Goal: Use online tool/utility: Utilize a website feature to perform a specific function

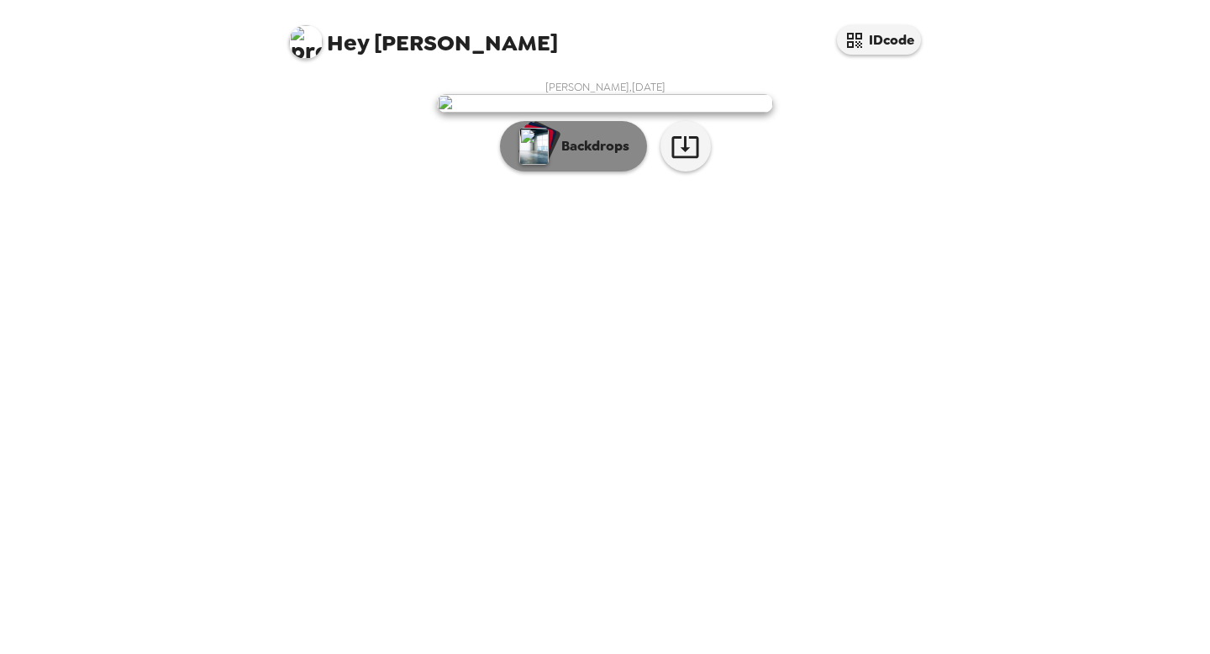
click at [579, 156] on p "Backdrops" at bounding box center [591, 146] width 76 height 20
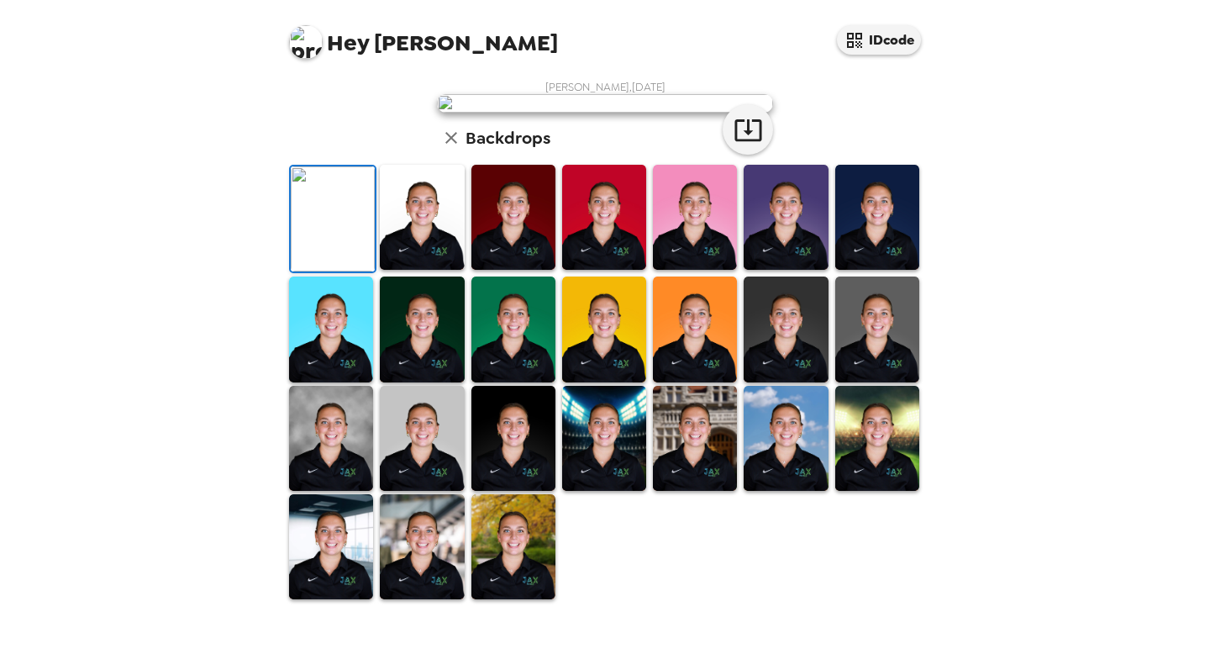
scroll to position [107, 0]
click at [420, 270] on img at bounding box center [422, 217] width 84 height 105
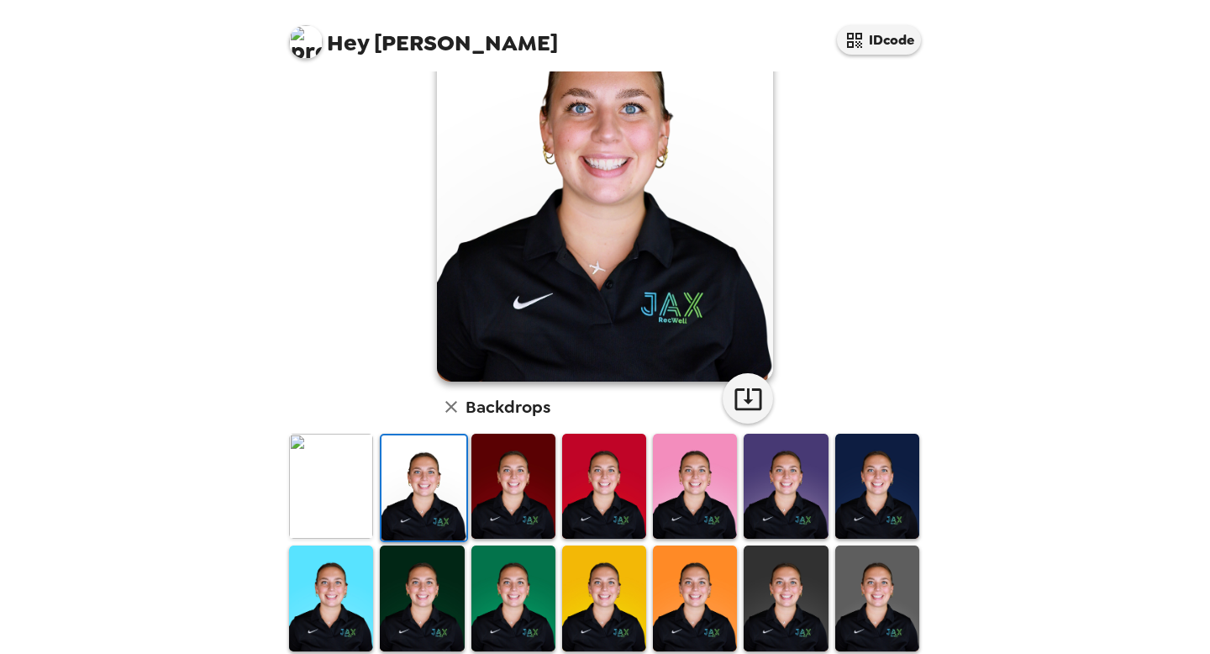
scroll to position [134, 0]
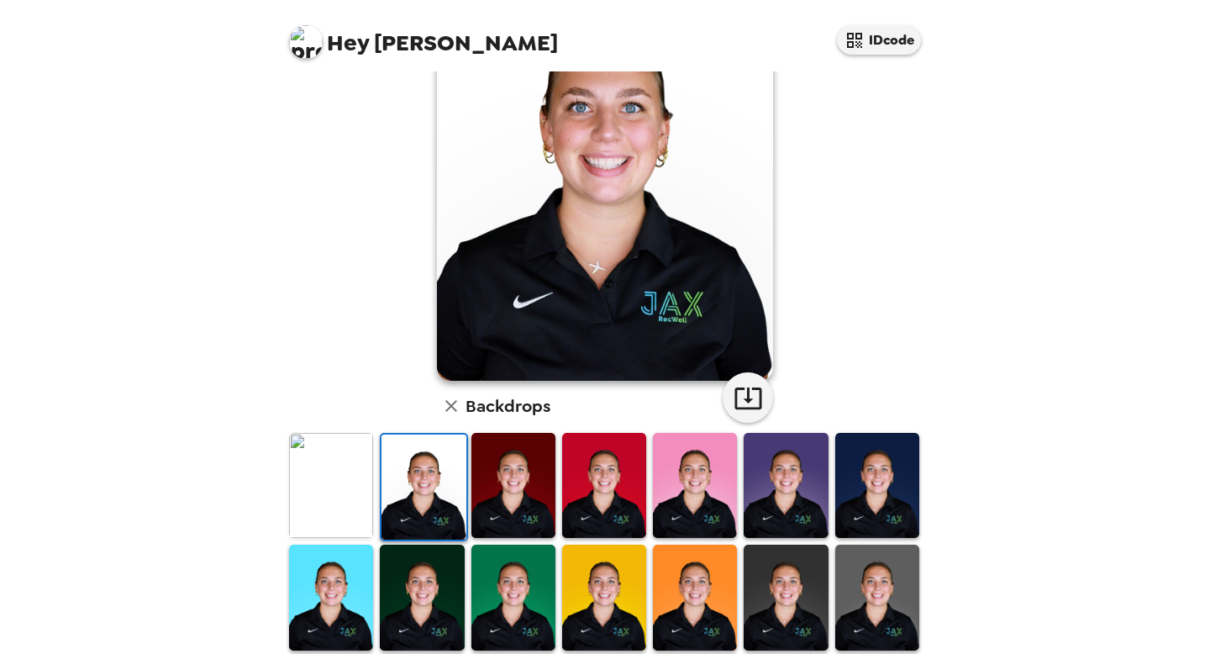
click at [511, 471] on img at bounding box center [513, 485] width 84 height 105
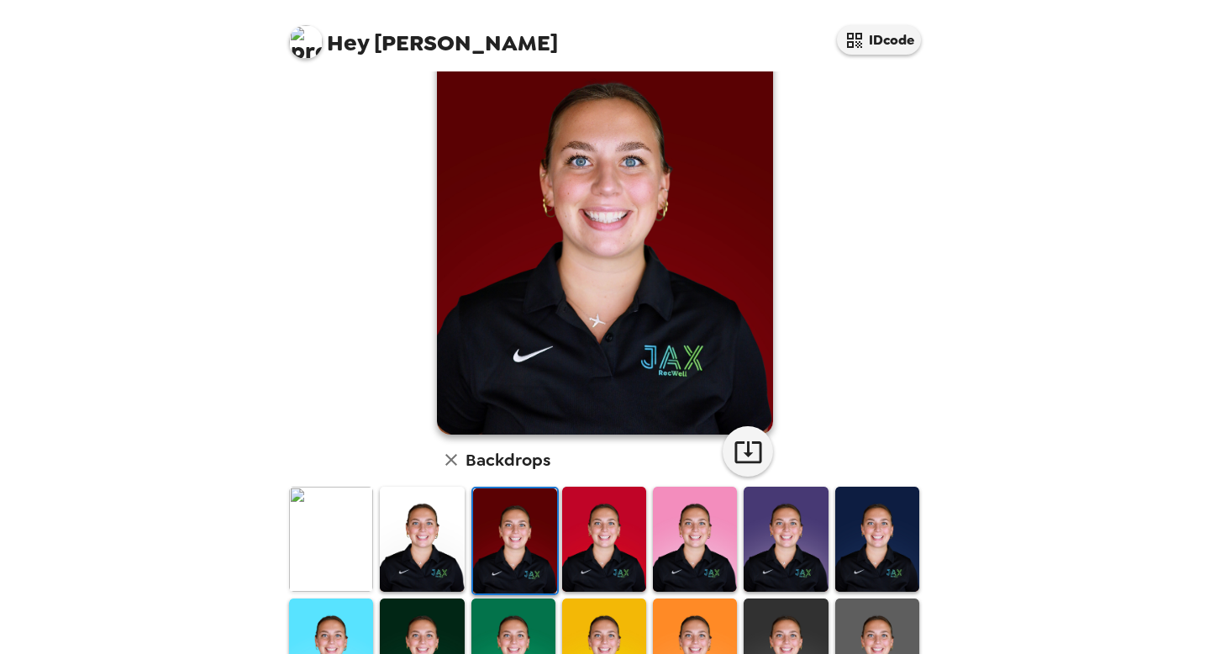
scroll to position [89, 0]
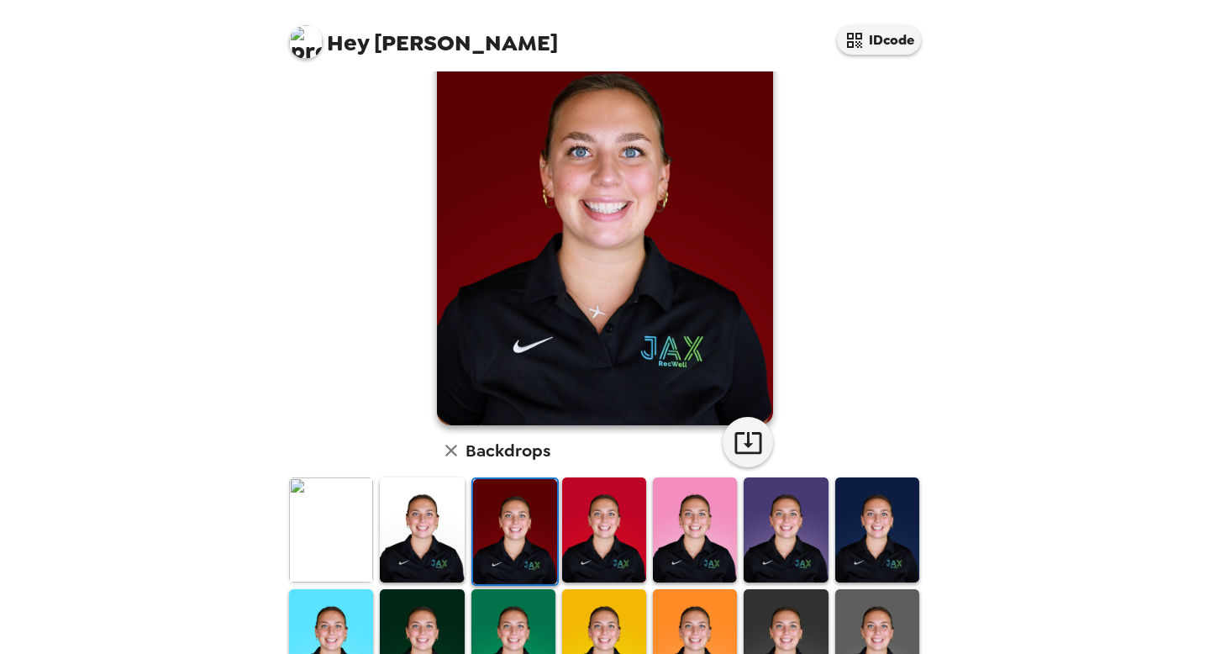
click at [615, 512] on img at bounding box center [604, 529] width 84 height 105
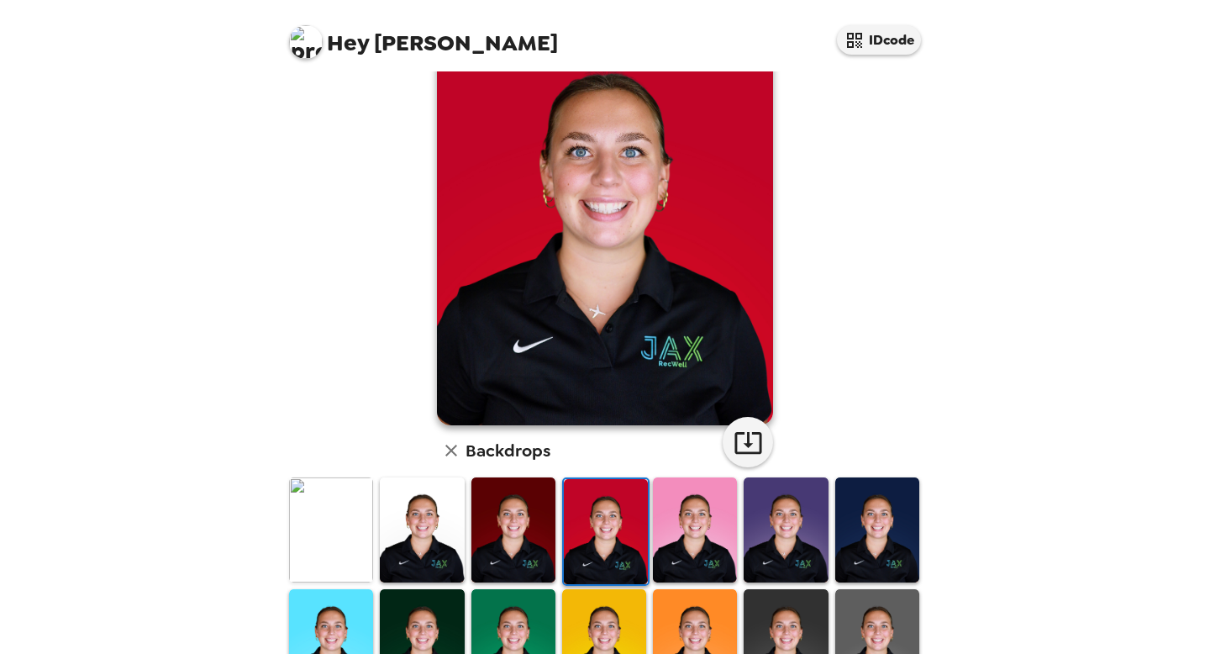
click at [700, 522] on img at bounding box center [695, 529] width 84 height 105
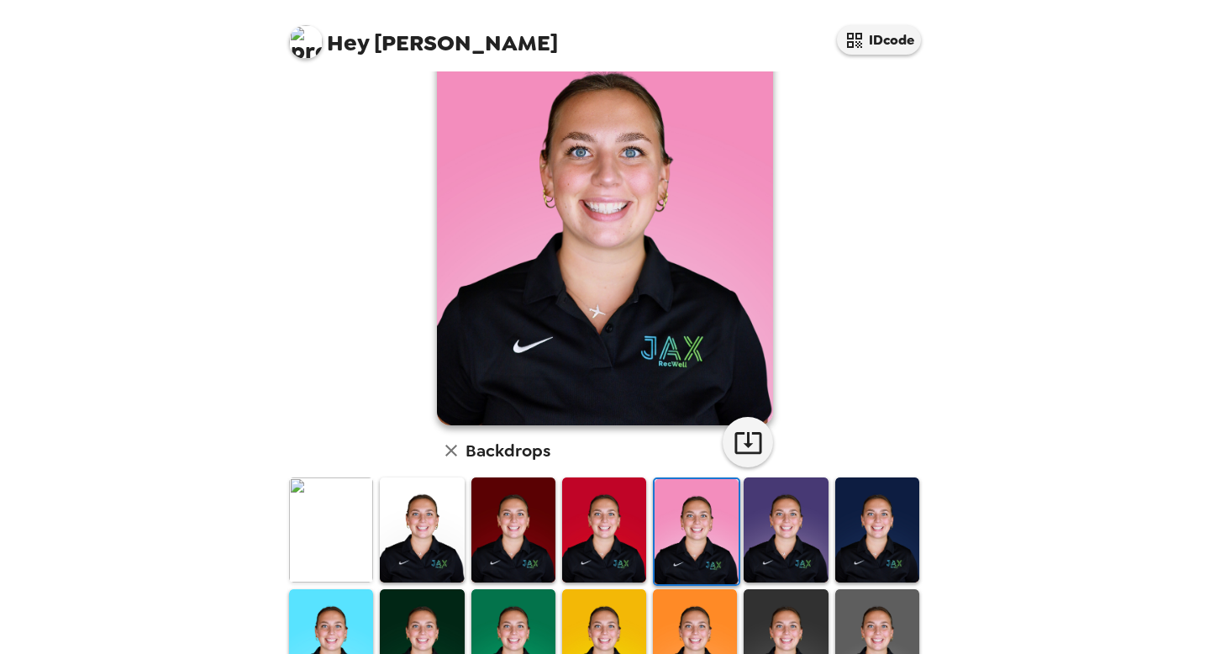
click at [788, 516] on img at bounding box center [786, 529] width 84 height 105
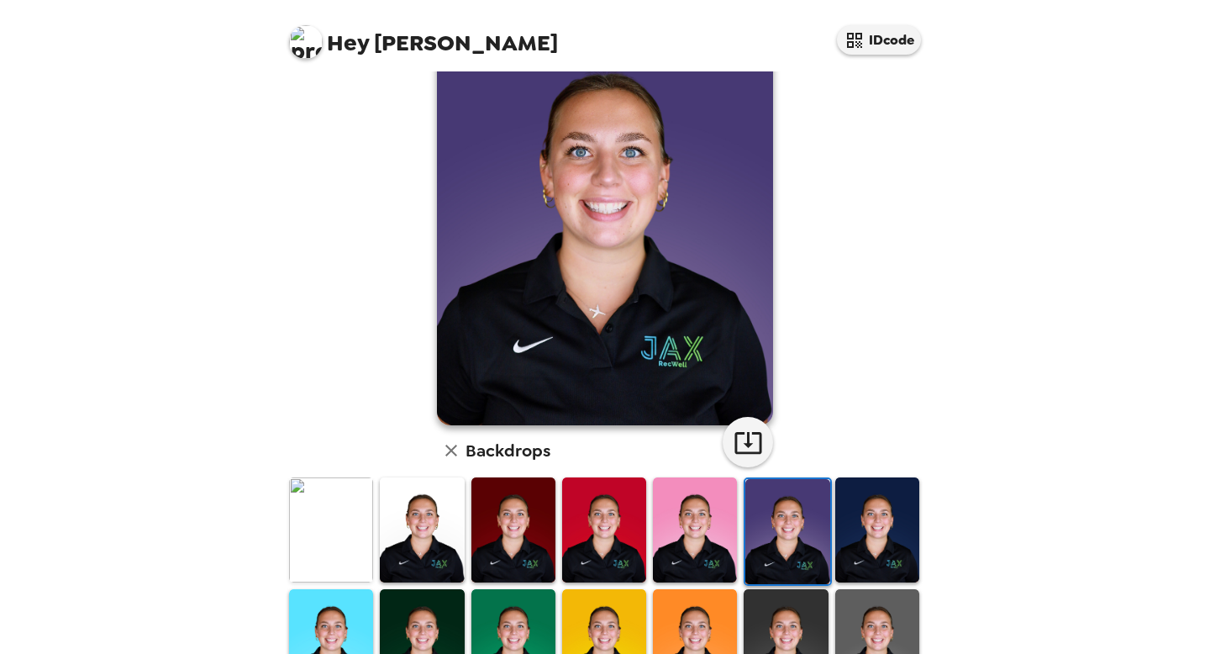
click at [723, 522] on img at bounding box center [695, 529] width 84 height 105
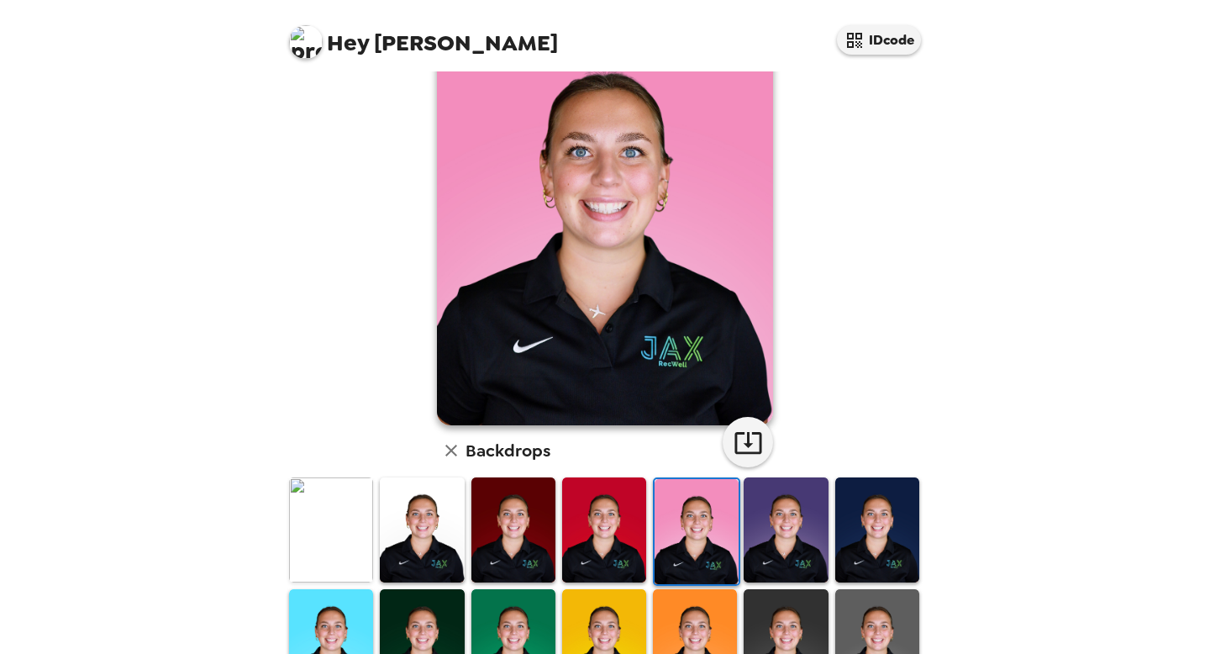
click at [864, 541] on img at bounding box center [877, 529] width 84 height 105
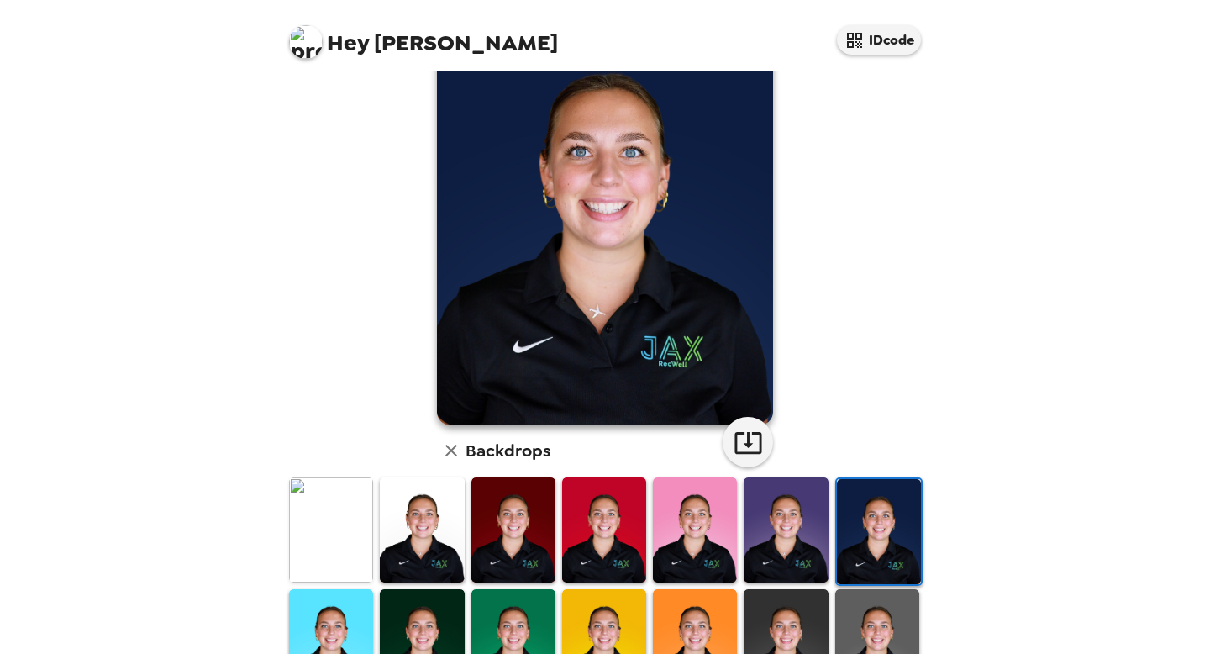
click at [781, 543] on img at bounding box center [786, 529] width 84 height 105
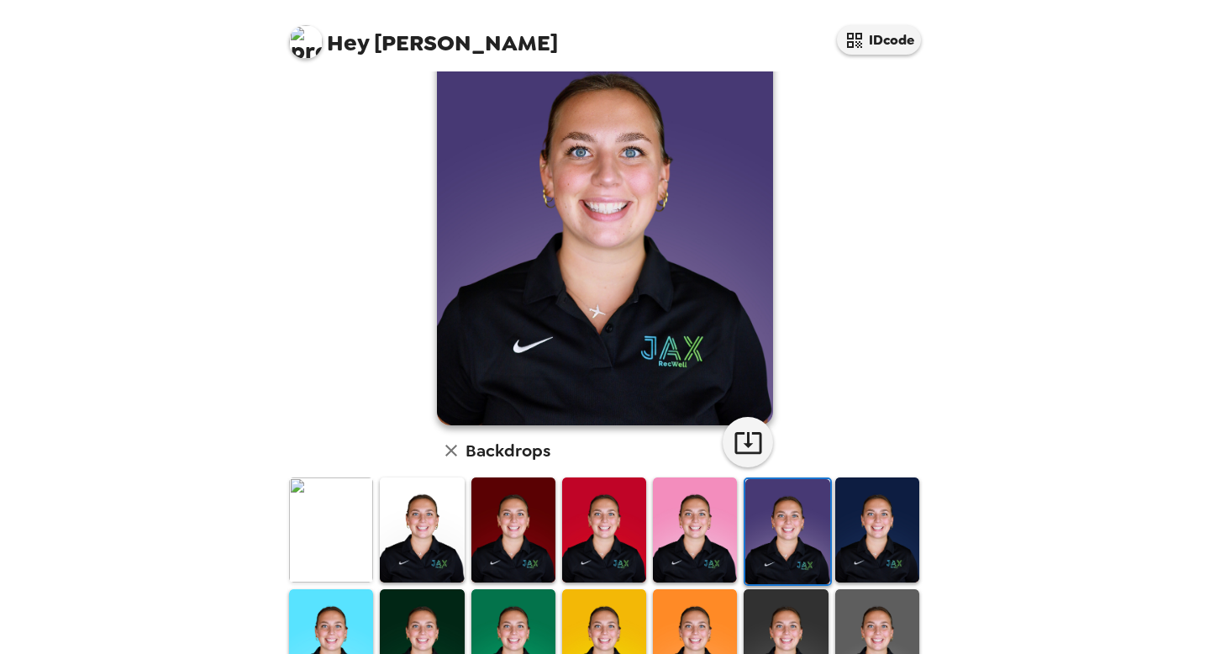
scroll to position [71, 0]
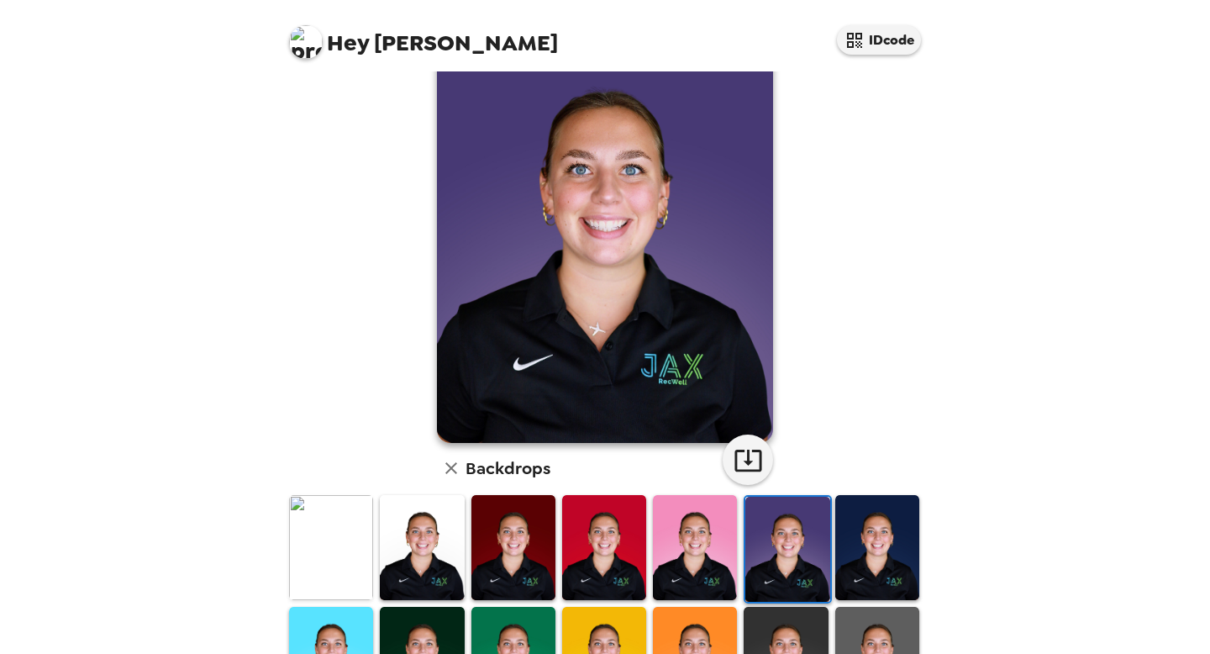
click at [722, 548] on img at bounding box center [695, 547] width 84 height 105
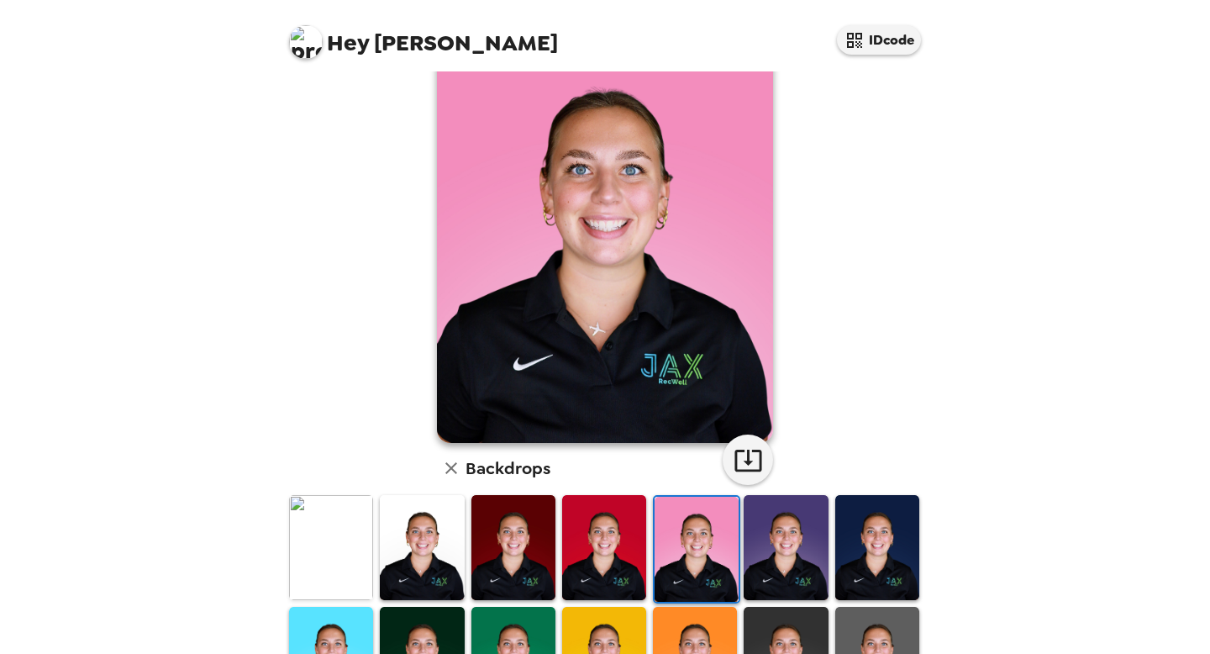
click at [766, 551] on img at bounding box center [786, 547] width 84 height 105
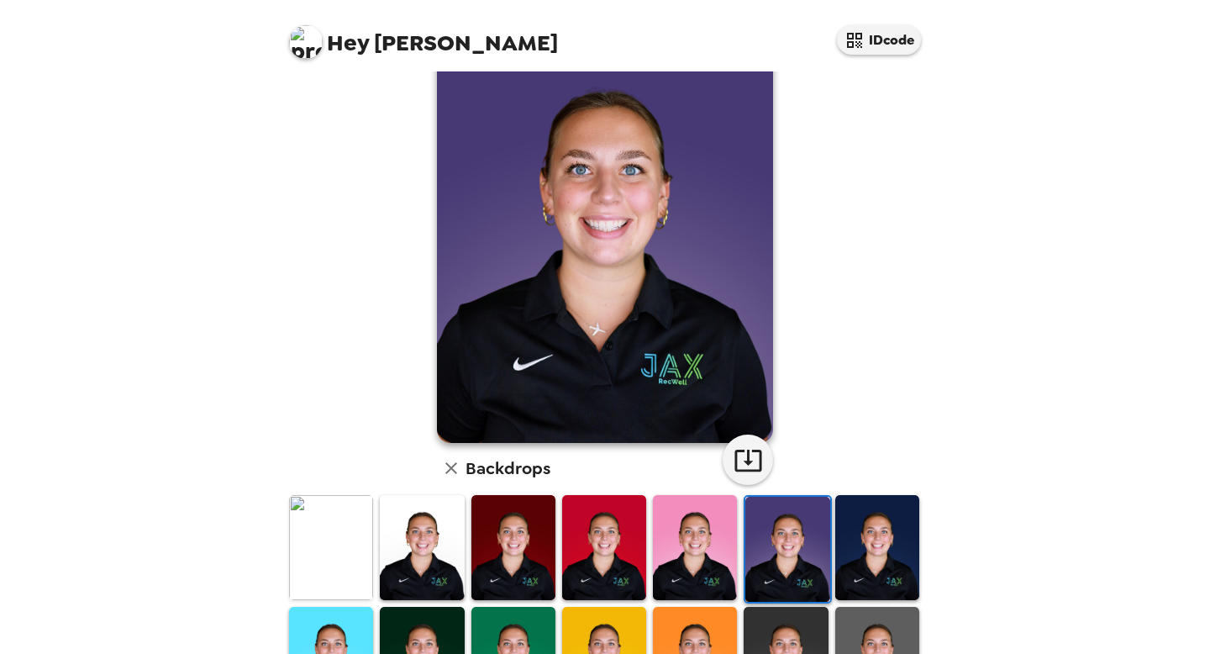
click at [851, 553] on img at bounding box center [877, 547] width 84 height 105
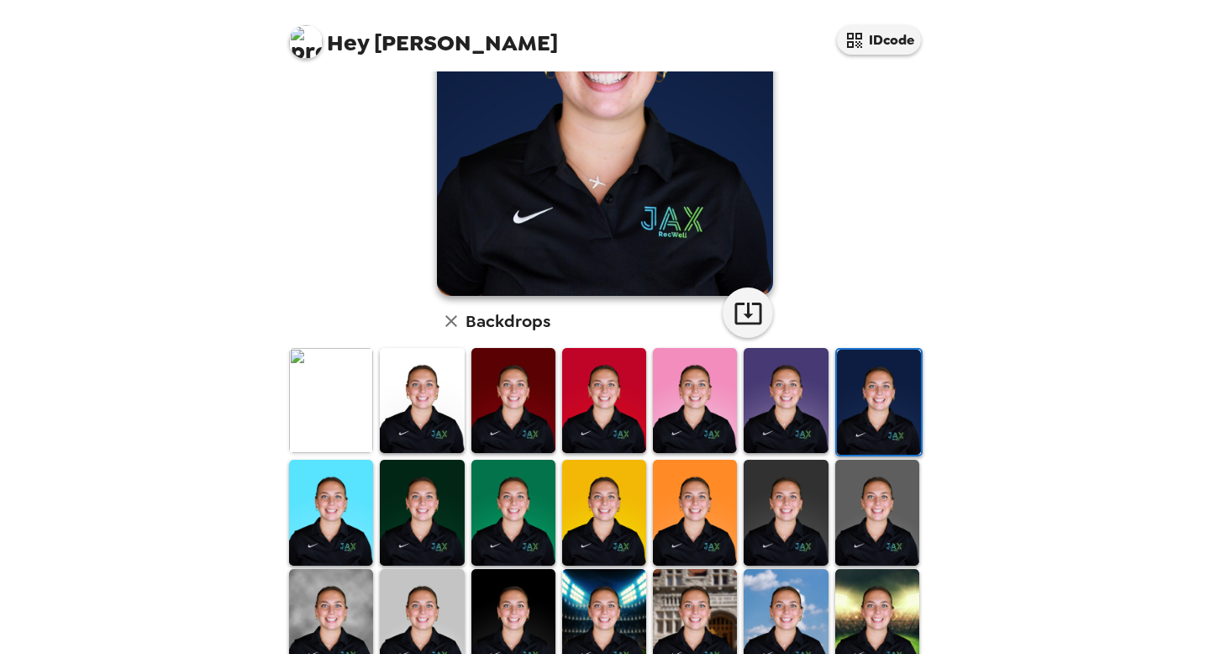
scroll to position [219, 0]
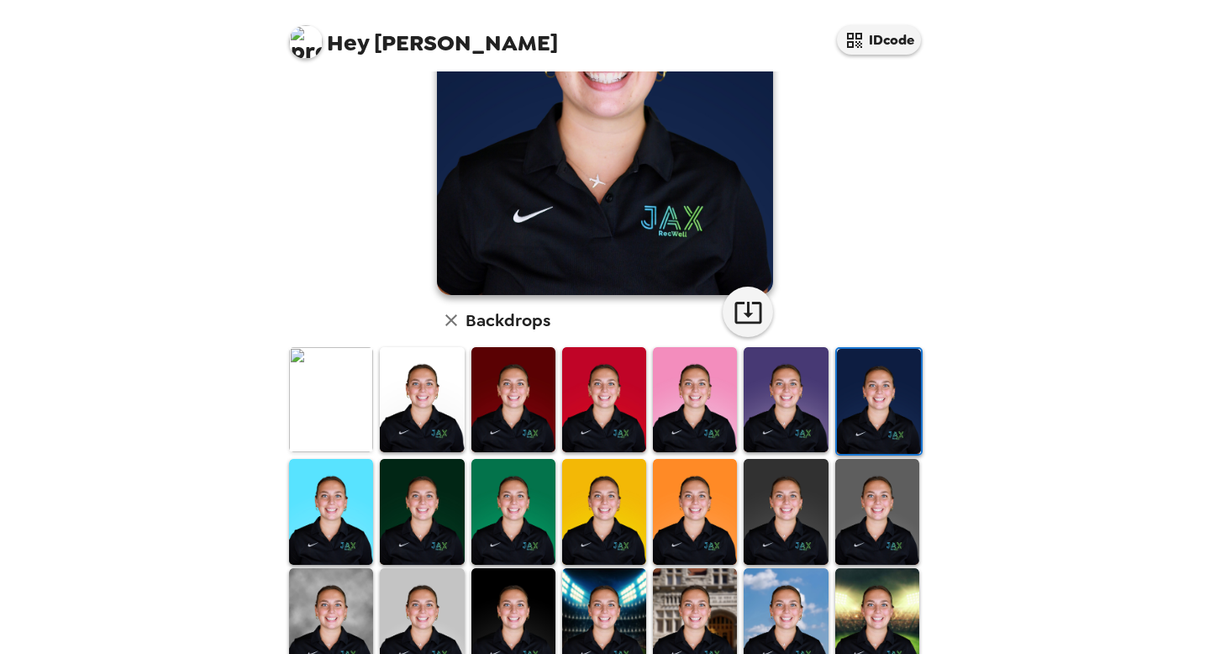
click at [336, 518] on img at bounding box center [331, 511] width 84 height 105
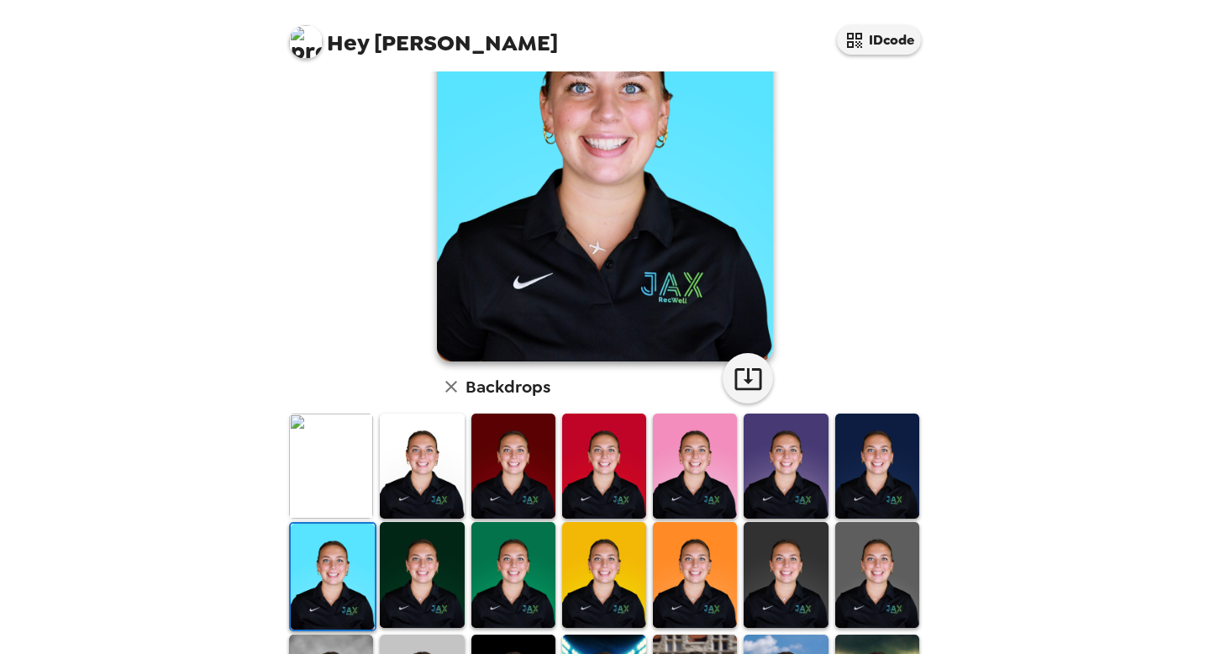
scroll to position [195, 0]
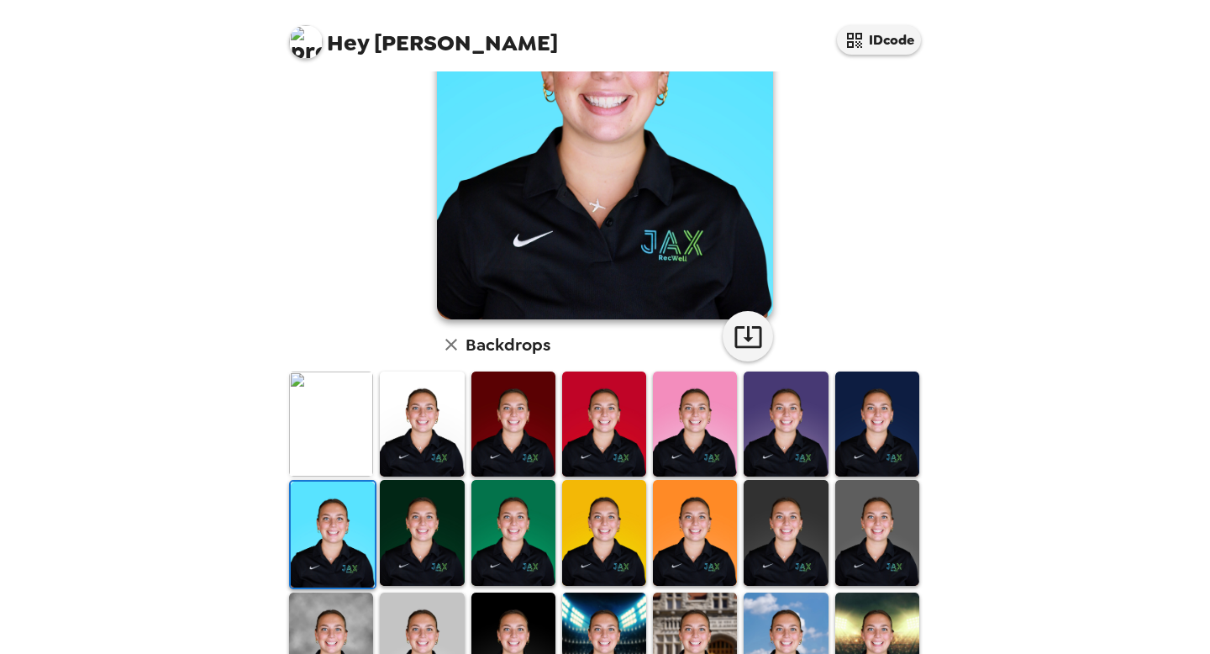
click at [430, 516] on img at bounding box center [422, 532] width 84 height 105
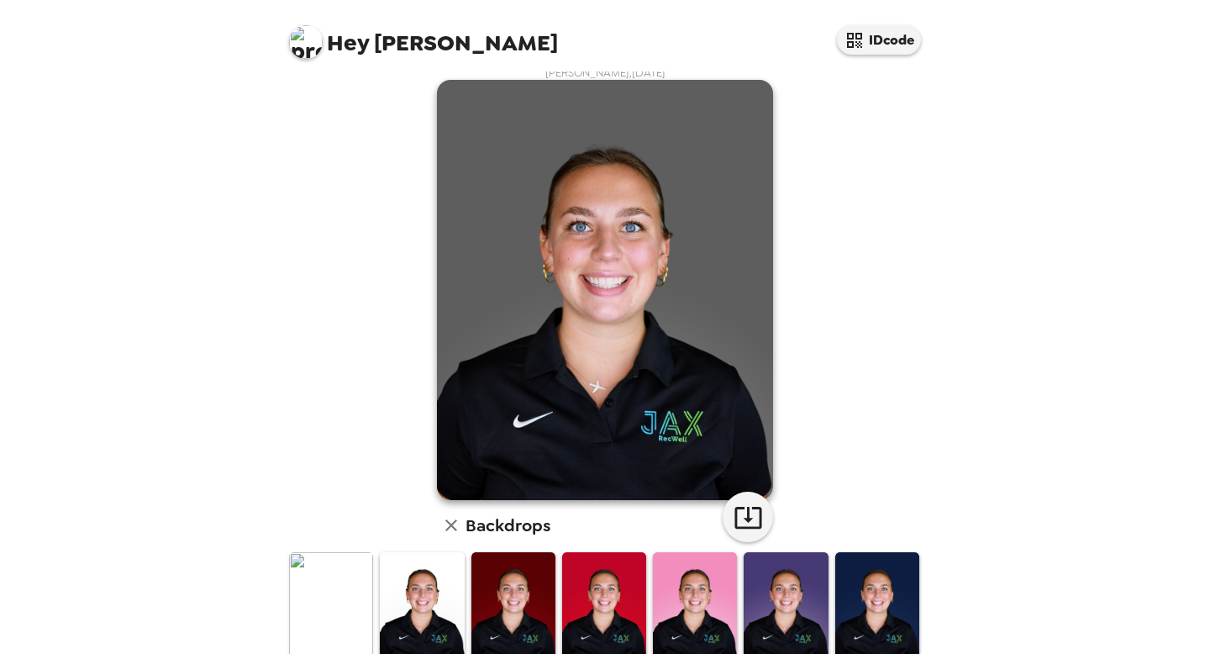
scroll to position [16, 0]
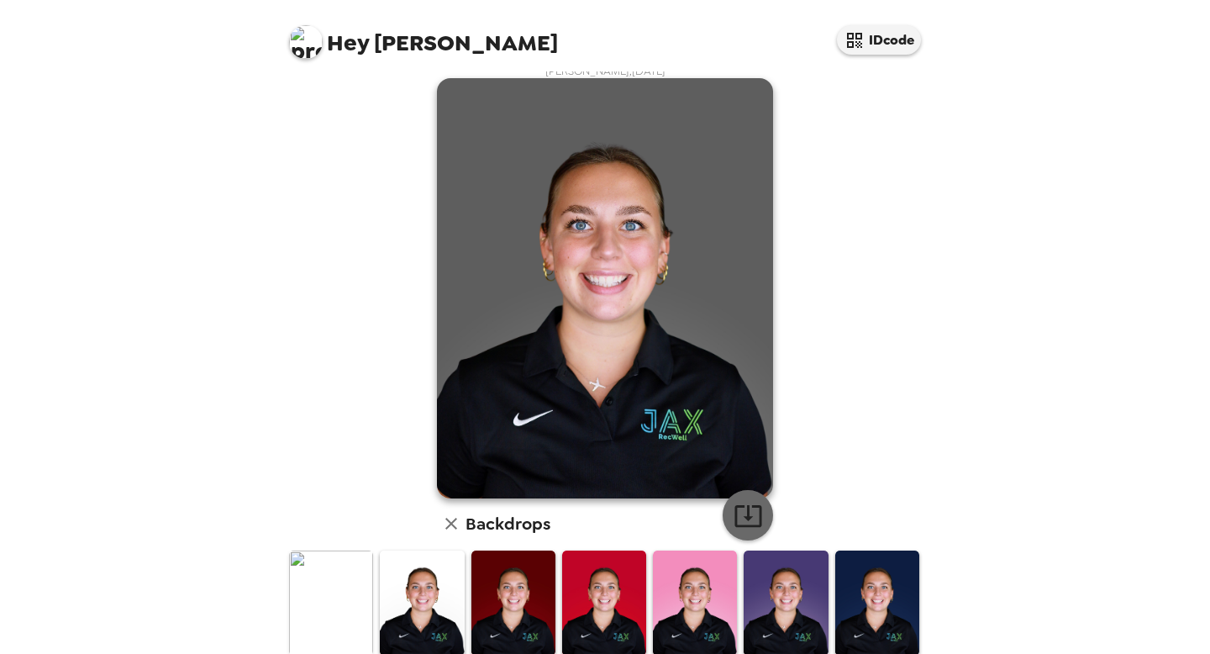
click at [745, 519] on icon "button" at bounding box center [748, 515] width 29 height 29
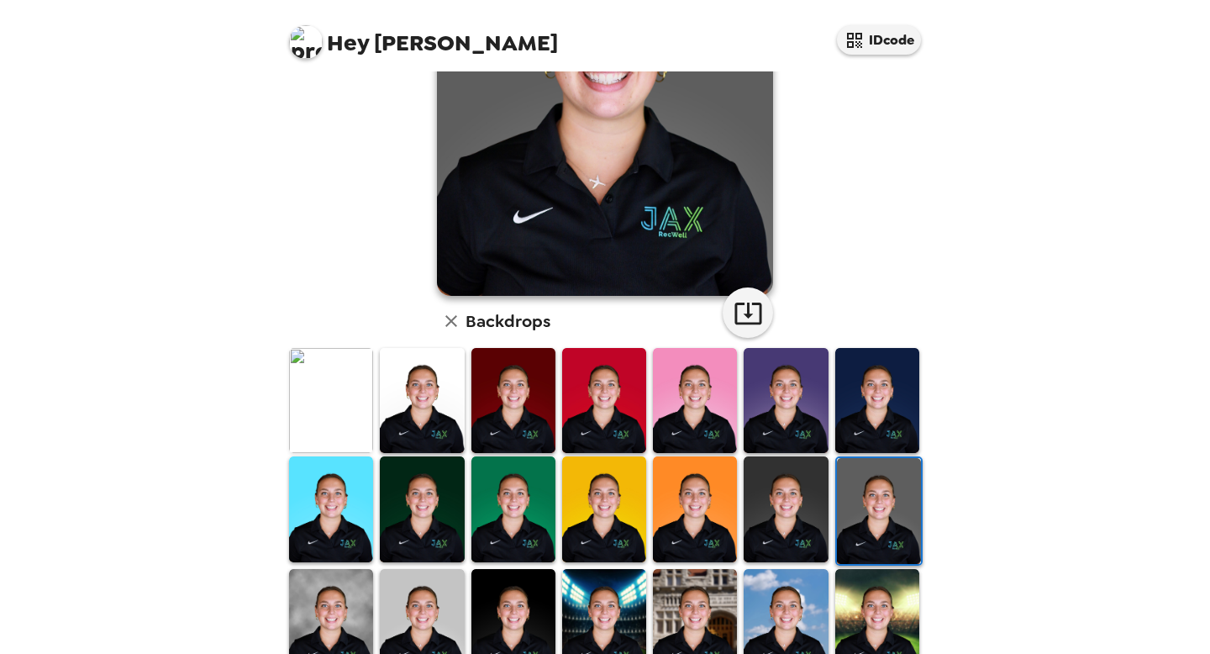
scroll to position [228, 0]
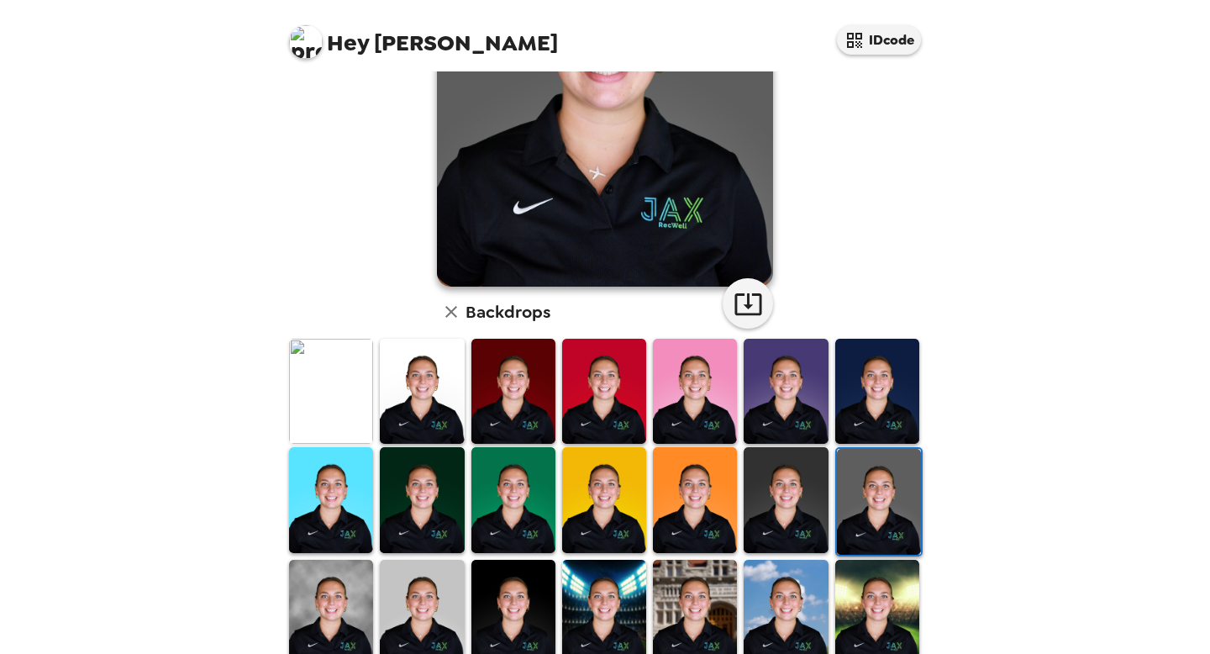
click at [767, 482] on img at bounding box center [786, 499] width 84 height 105
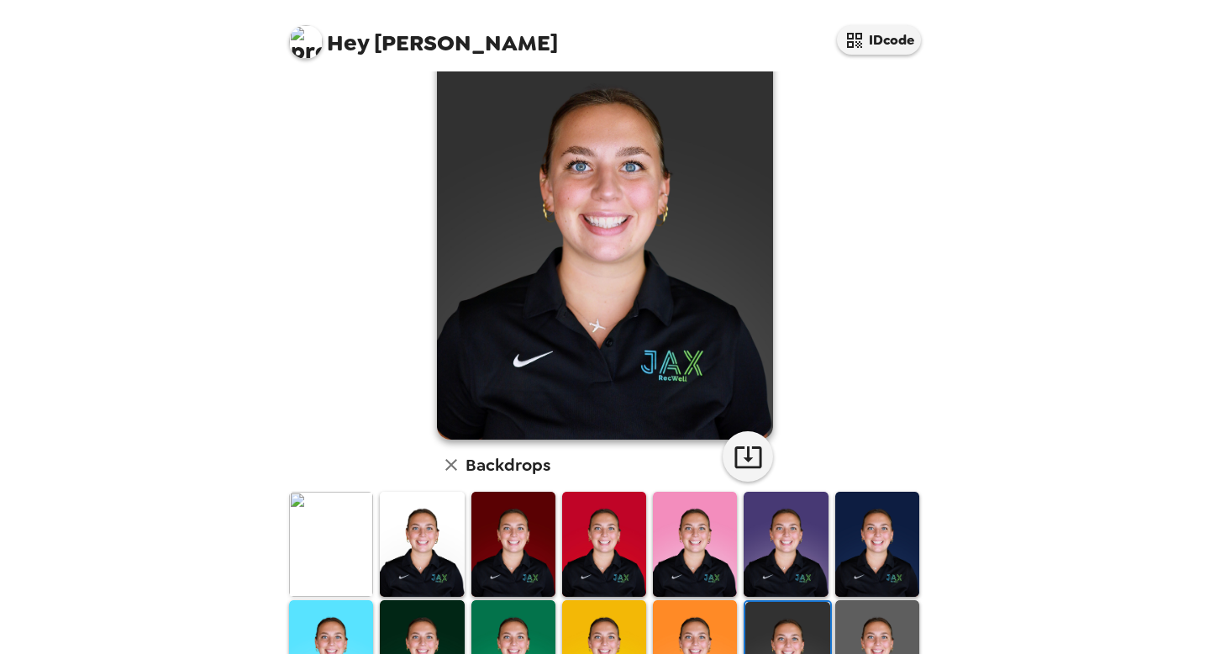
scroll to position [60, 0]
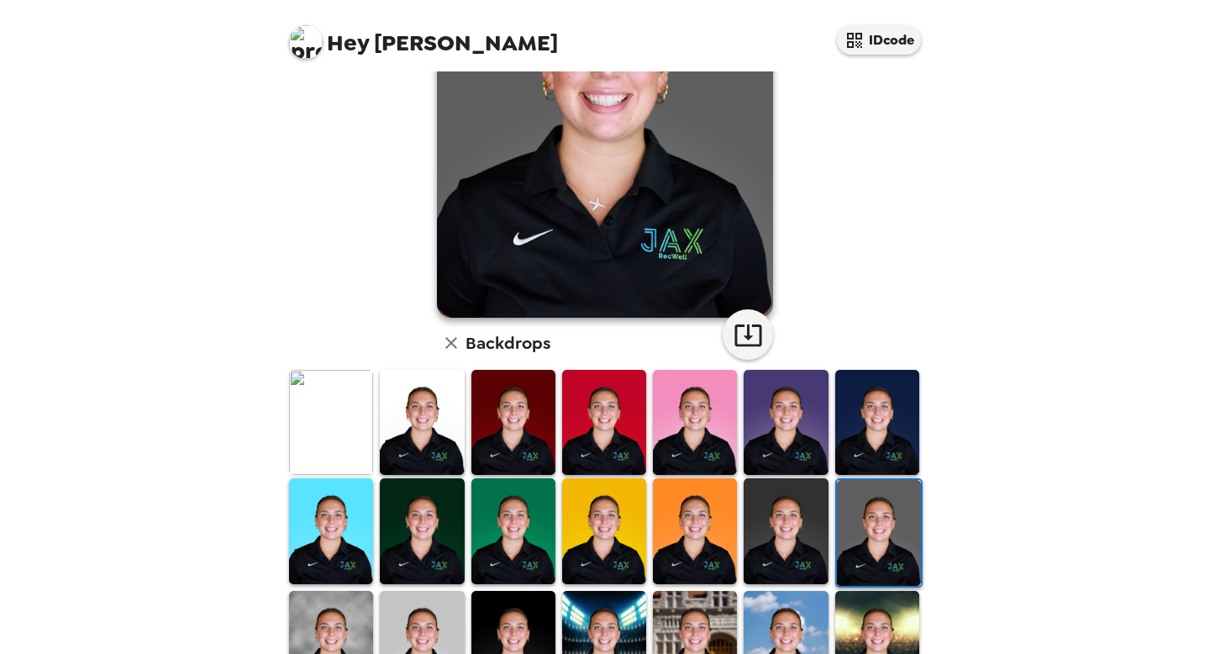
scroll to position [227, 0]
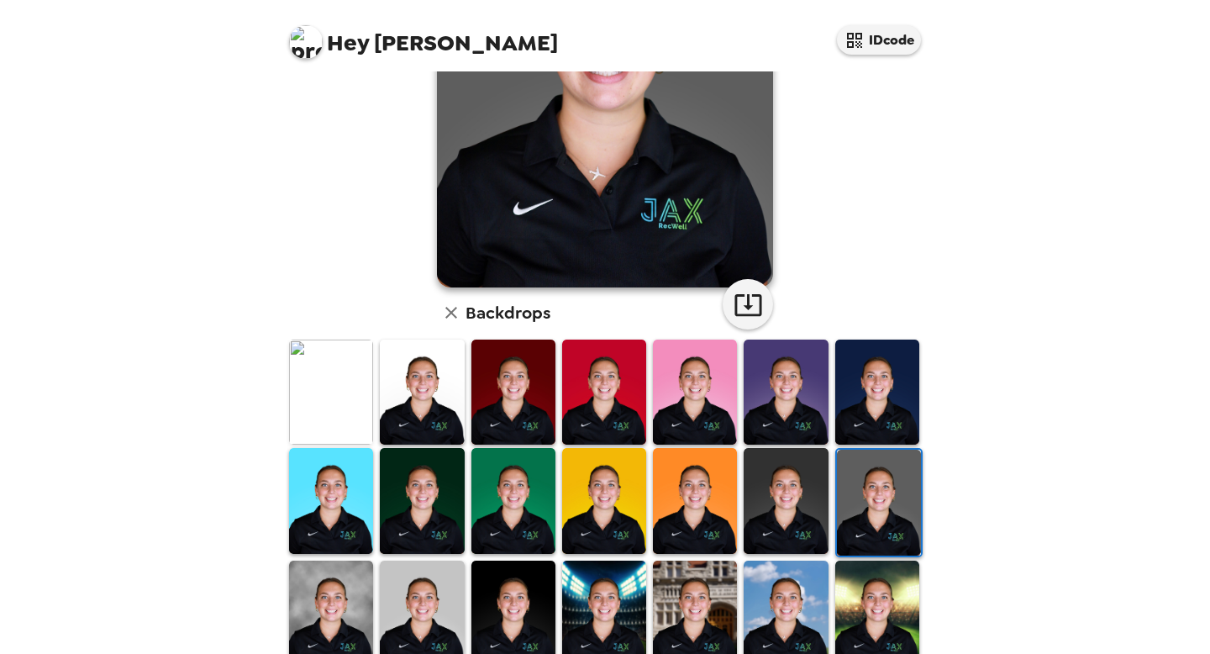
click at [344, 615] on img at bounding box center [331, 613] width 84 height 105
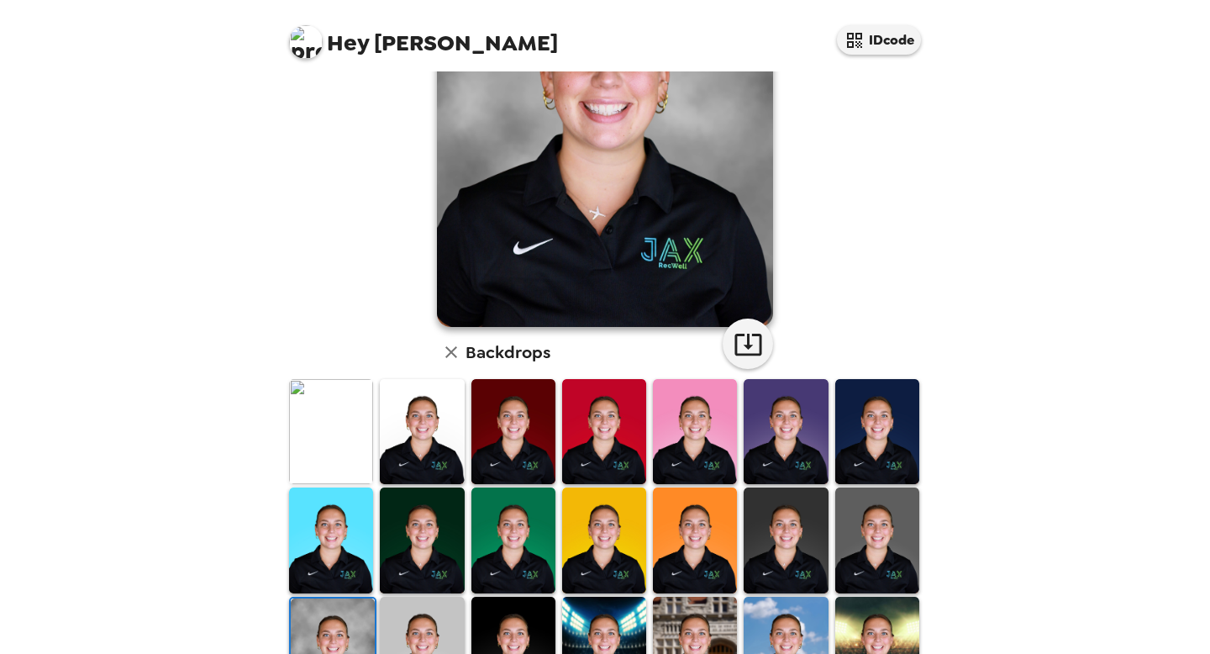
scroll to position [206, 0]
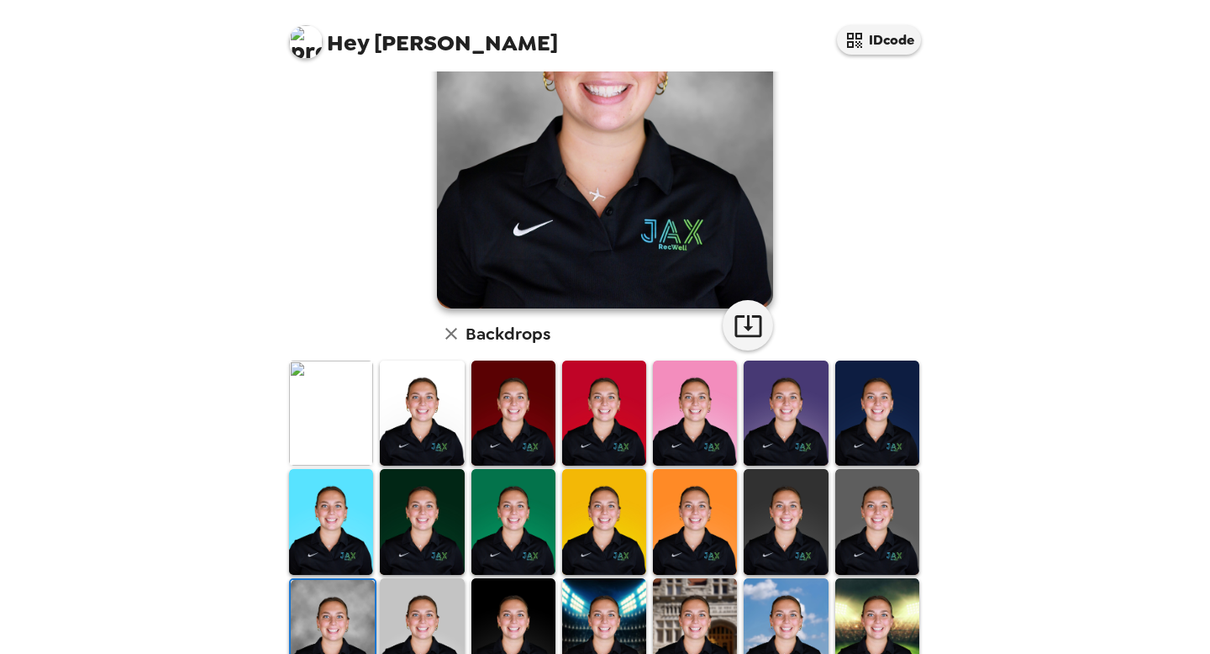
click at [435, 598] on img at bounding box center [422, 630] width 84 height 105
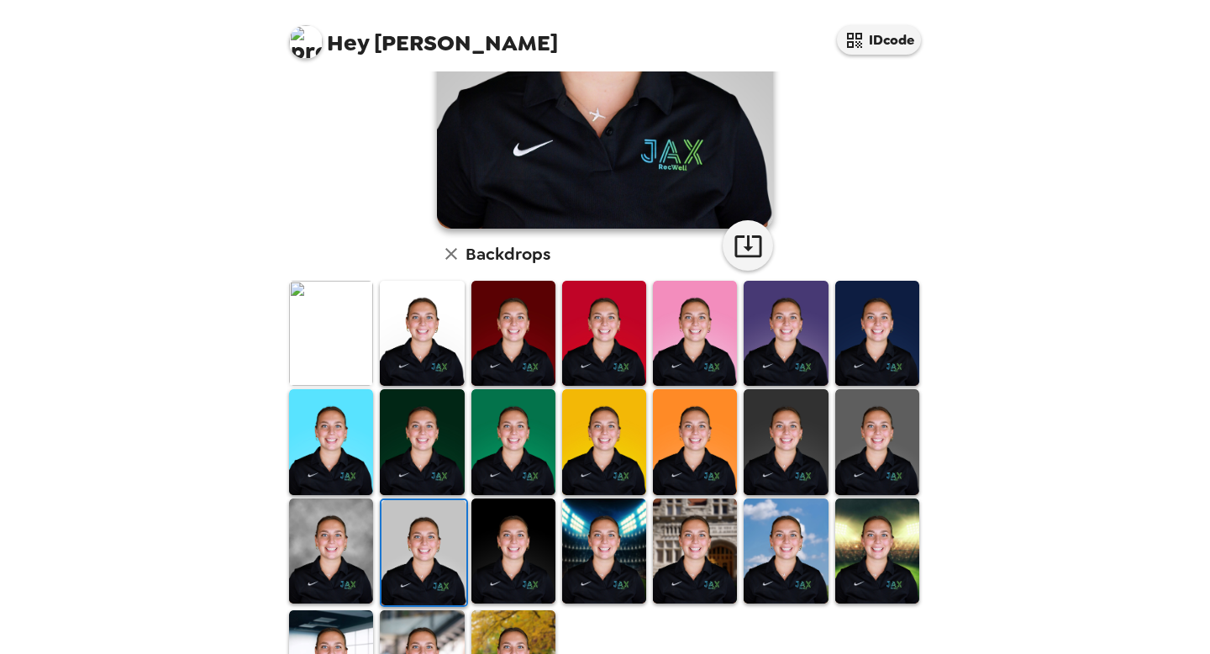
click at [532, 561] on img at bounding box center [513, 550] width 84 height 105
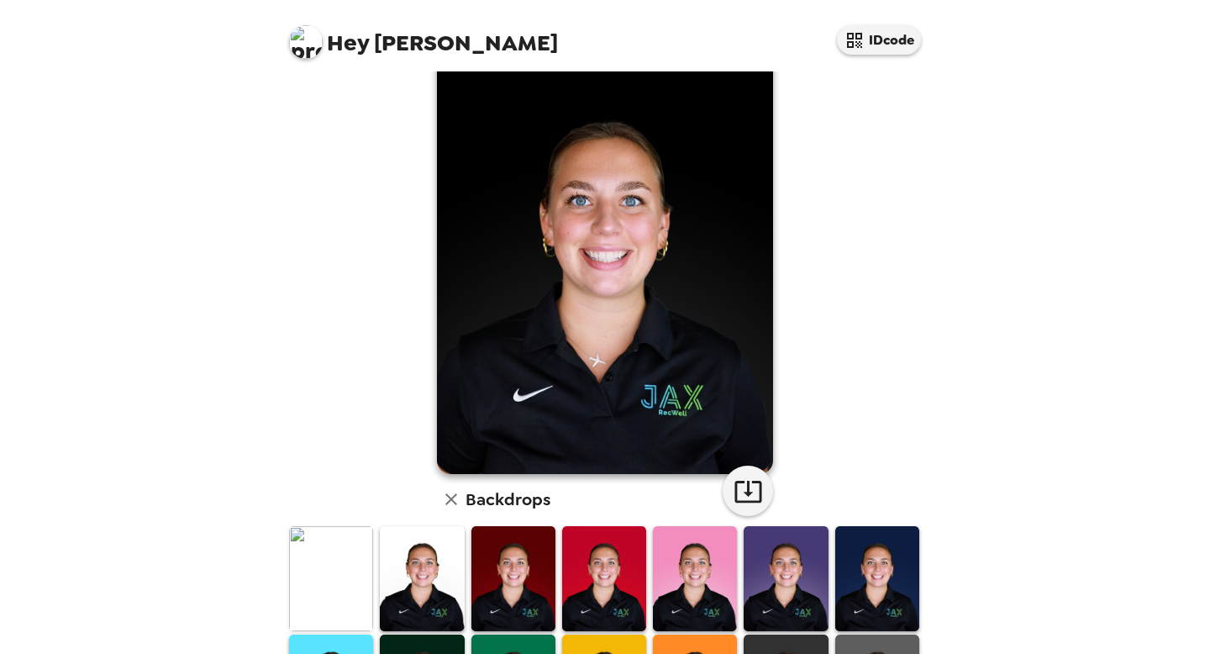
scroll to position [40, 0]
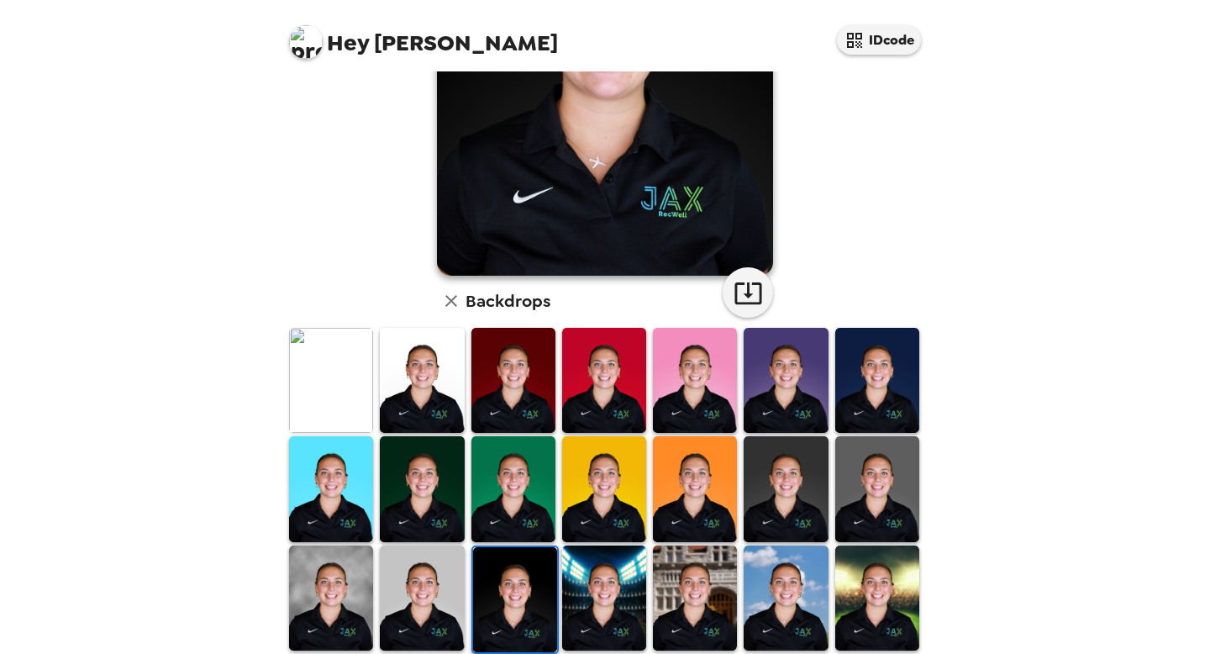
click at [590, 573] on img at bounding box center [604, 597] width 84 height 105
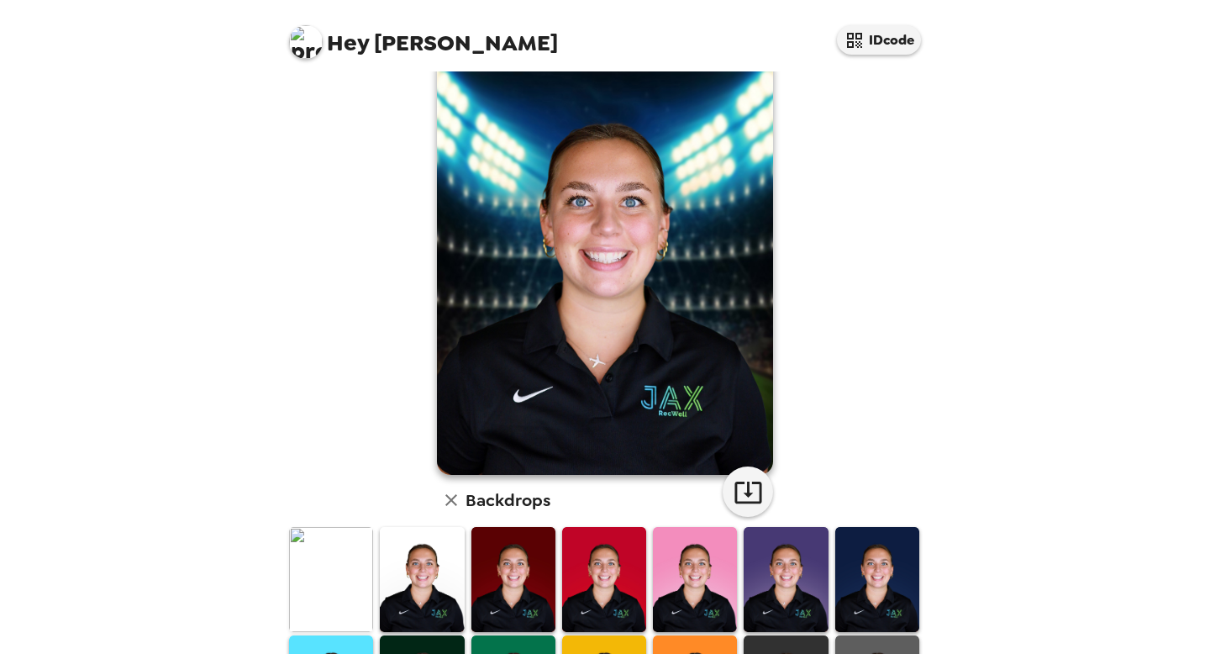
scroll to position [0, 0]
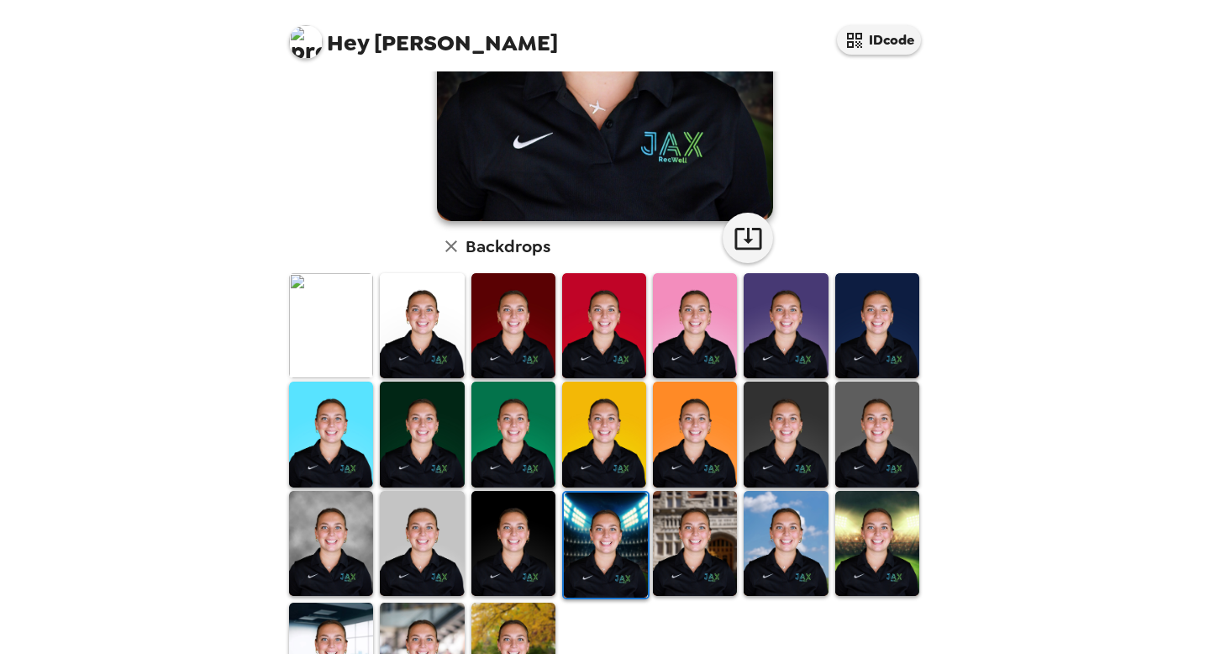
click at [725, 535] on img at bounding box center [695, 543] width 84 height 105
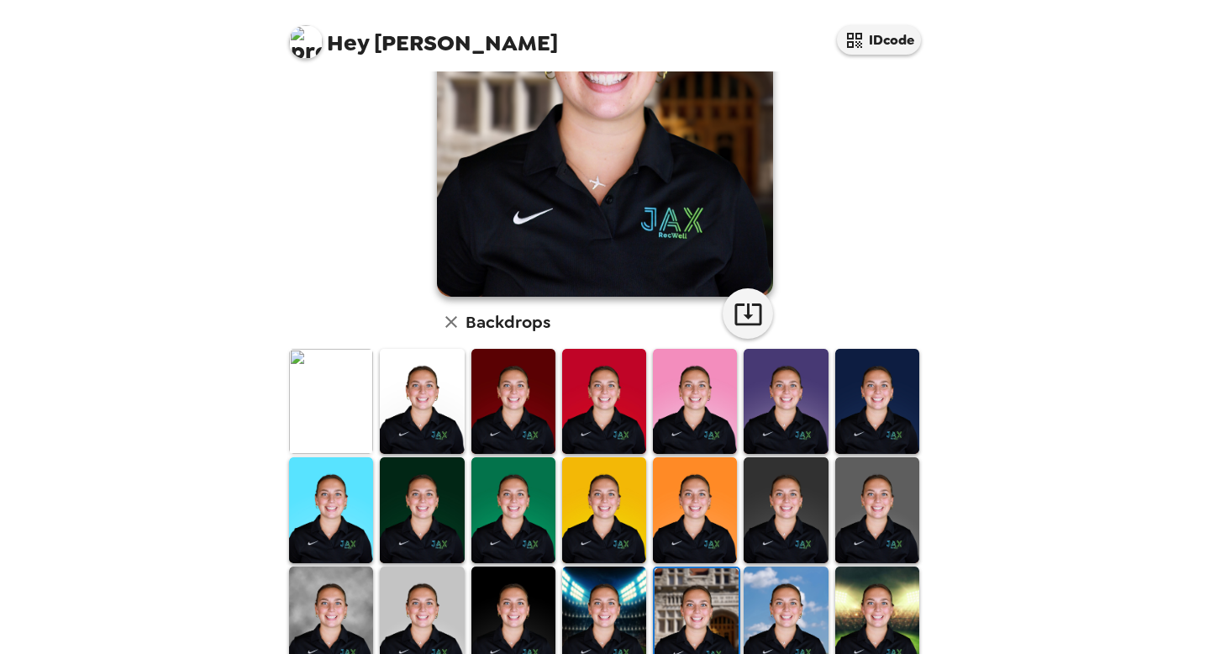
scroll to position [229, 0]
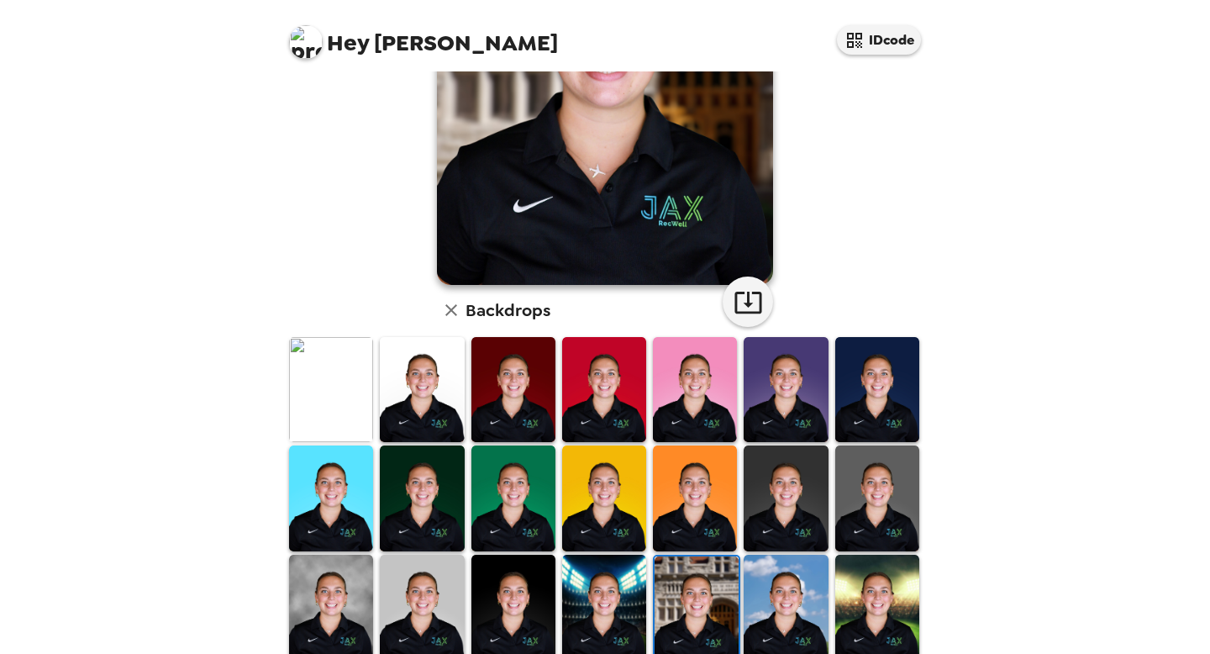
click at [808, 590] on img at bounding box center [786, 607] width 84 height 105
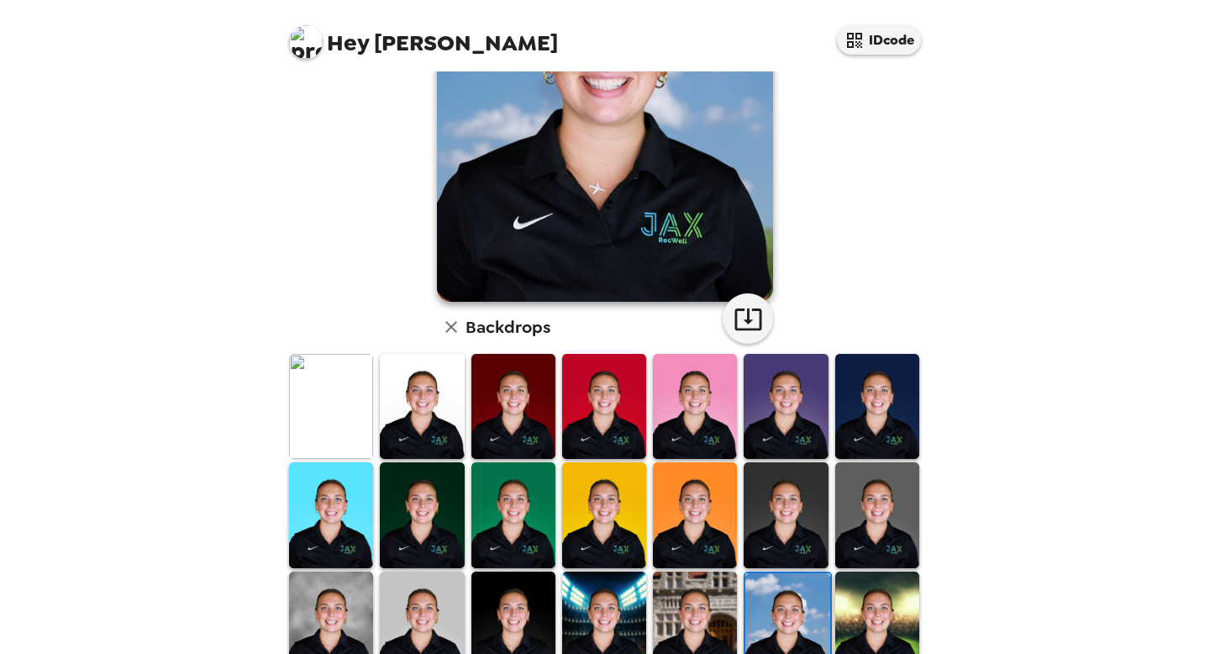
scroll to position [229, 0]
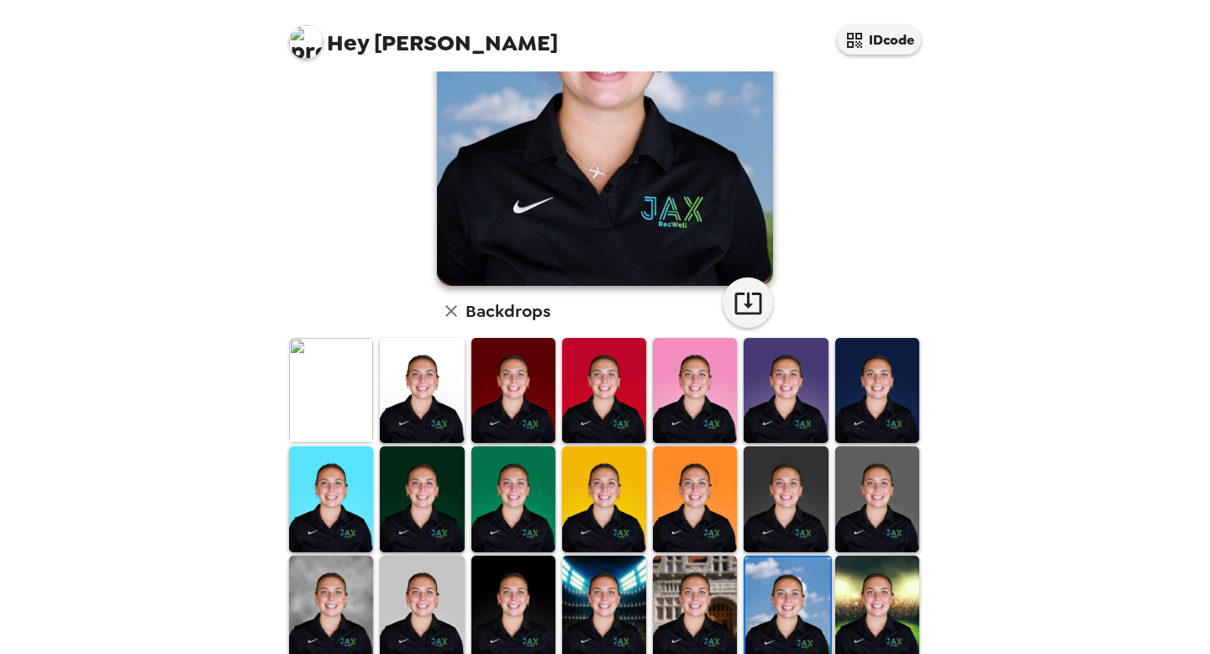
click at [878, 594] on img at bounding box center [877, 608] width 84 height 105
